Goal: Task Accomplishment & Management: Manage account settings

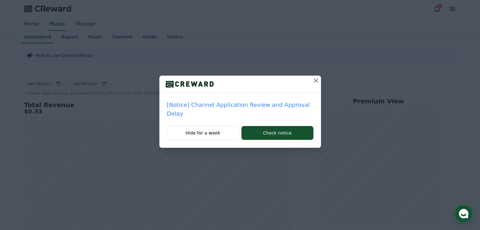
click at [314, 81] on icon at bounding box center [316, 81] width 4 height 4
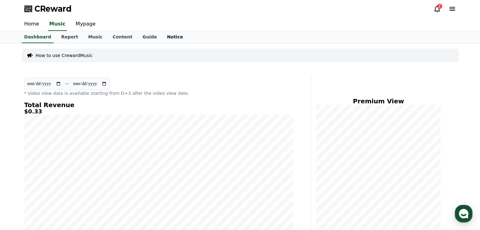
click at [162, 39] on link "Notice" at bounding box center [175, 37] width 26 height 12
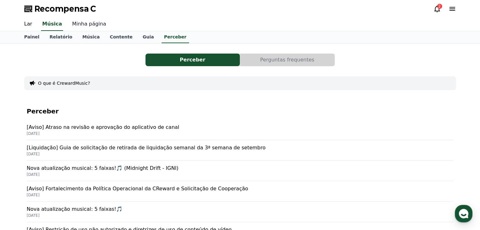
click at [85, 24] on font "Minha página" at bounding box center [89, 24] width 34 height 6
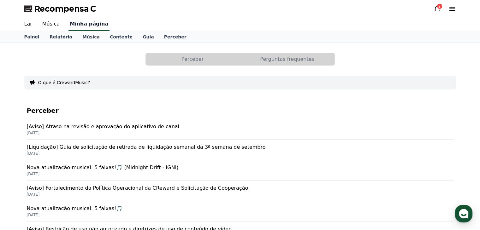
select select "**********"
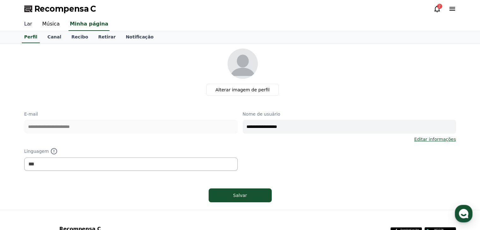
click at [27, 24] on font "Lar" at bounding box center [28, 24] width 8 height 6
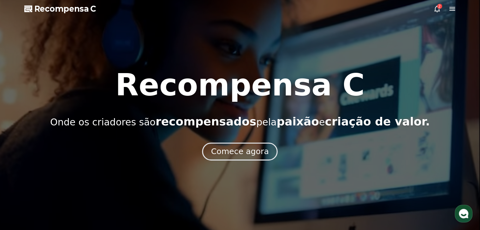
click at [236, 148] on font "Comece agora" at bounding box center [240, 151] width 58 height 9
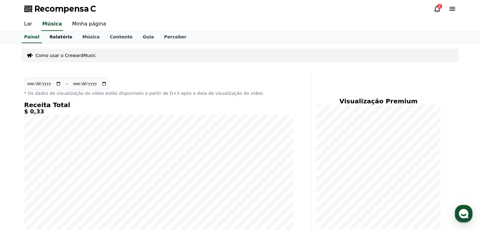
click at [59, 40] on link "Relatório" at bounding box center [61, 37] width 33 height 12
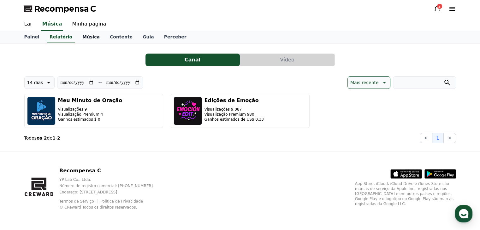
click at [83, 39] on font "Música" at bounding box center [90, 36] width 17 height 5
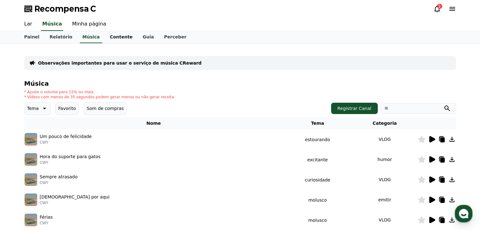
click at [110, 36] on font "Contente" at bounding box center [121, 36] width 23 height 5
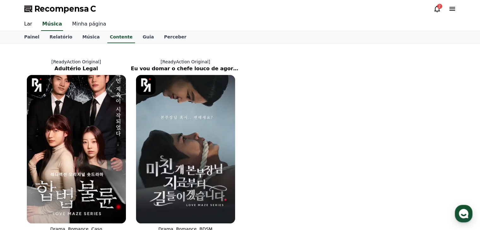
click at [79, 26] on font "Minha página" at bounding box center [89, 24] width 34 height 6
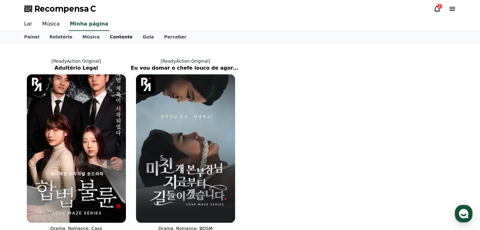
select select "**********"
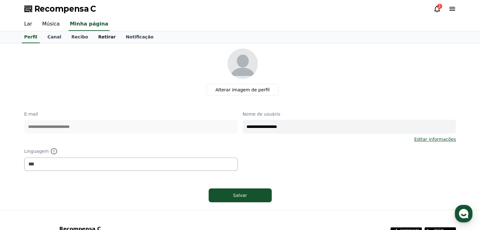
click at [98, 38] on font "Retirar" at bounding box center [106, 36] width 17 height 5
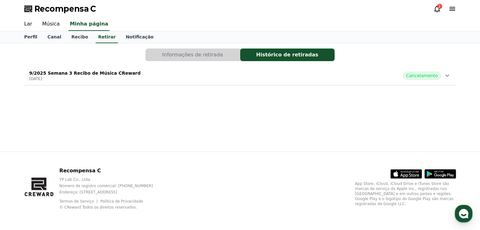
click at [198, 53] on font "Informações de retirada" at bounding box center [192, 55] width 61 height 6
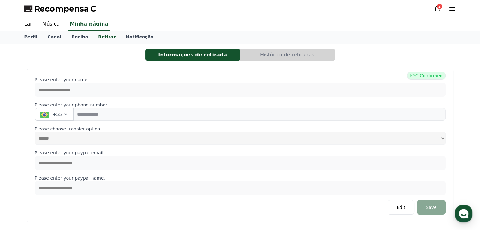
select select
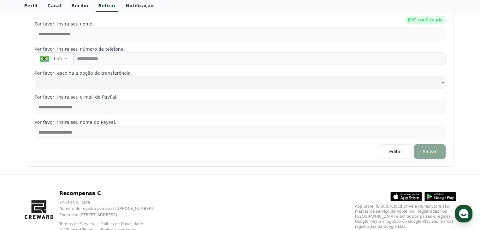
scroll to position [63, 0]
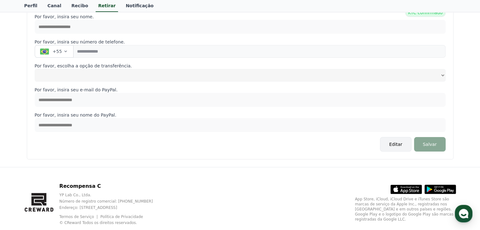
click at [405, 142] on button "Editar" at bounding box center [395, 144] width 31 height 15
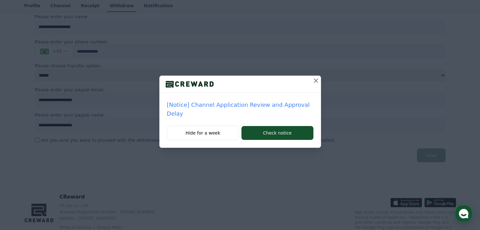
select select
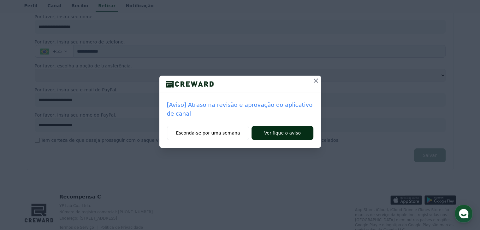
click at [284, 133] on font "Verifique o aviso" at bounding box center [282, 133] width 37 height 5
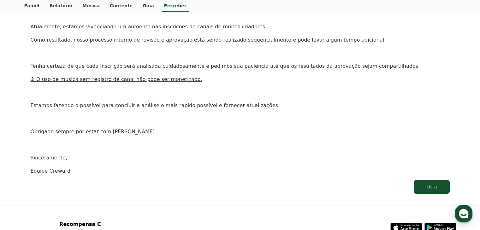
scroll to position [126, 0]
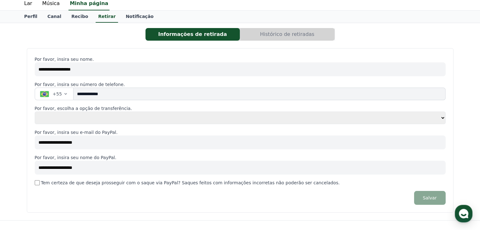
scroll to position [32, 0]
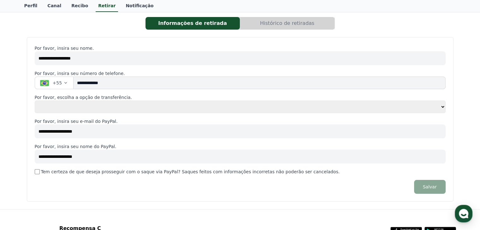
click at [443, 110] on select "**********" at bounding box center [240, 107] width 411 height 13
select select "**********"
click at [35, 101] on select "**********" at bounding box center [240, 107] width 411 height 13
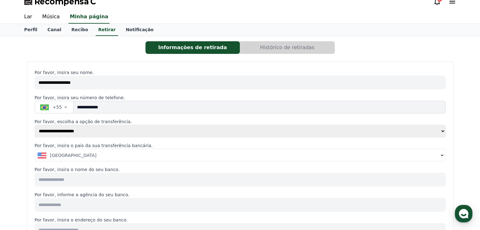
scroll to position [0, 0]
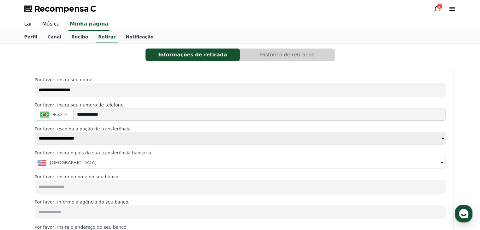
click at [420, 77] on p "Por favor, insira seu nome." at bounding box center [240, 80] width 411 height 6
click at [321, 57] on button "Histórico de retiradas" at bounding box center [287, 55] width 94 height 13
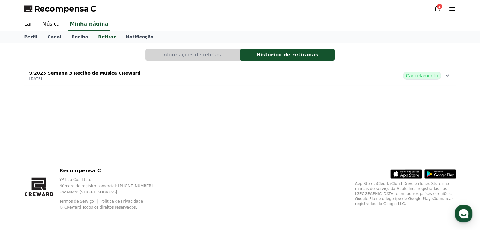
click at [432, 75] on font "Cancelamento" at bounding box center [422, 75] width 32 height 5
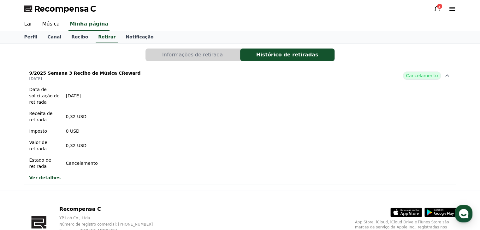
click at [46, 177] on font "Ver detalhes" at bounding box center [45, 178] width 32 height 5
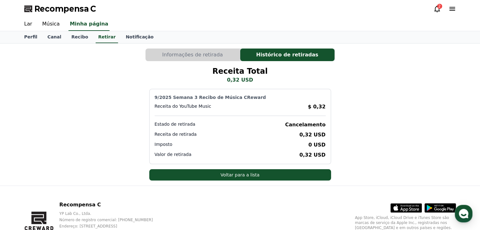
drag, startPoint x: 154, startPoint y: 124, endPoint x: 196, endPoint y: 121, distance: 42.7
click at [196, 121] on div "9/2025 Semana 3 Recibo de Música CReward Receita do YouTube Music $ 0,32 Estado…" at bounding box center [240, 126] width 182 height 75
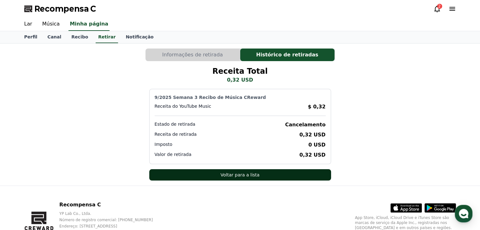
click at [241, 177] on font "Voltar para a lista" at bounding box center [240, 175] width 39 height 5
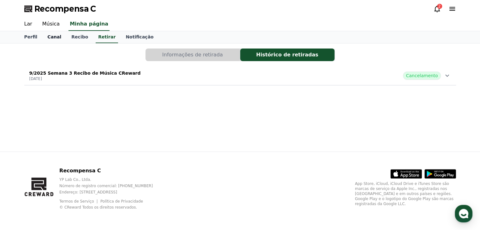
click at [52, 41] on link "Canal" at bounding box center [54, 37] width 24 height 12
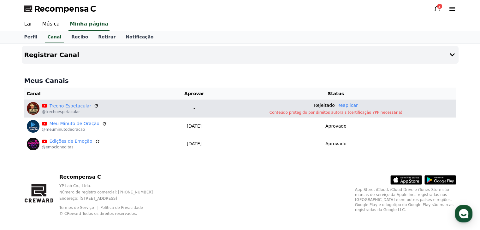
drag, startPoint x: 69, startPoint y: 106, endPoint x: 155, endPoint y: 101, distance: 86.4
click at [155, 101] on td "Trecho Espetacular @trechoespetacular" at bounding box center [98, 109] width 148 height 18
